Goal: Task Accomplishment & Management: Complete application form

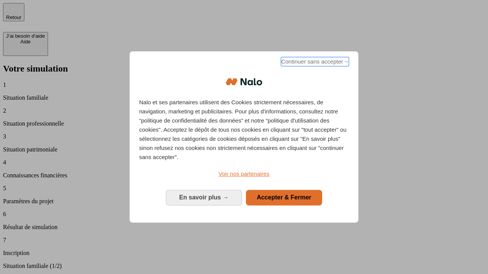
click at [314, 63] on span "Continuer sans accepter →" at bounding box center [315, 61] width 68 height 9
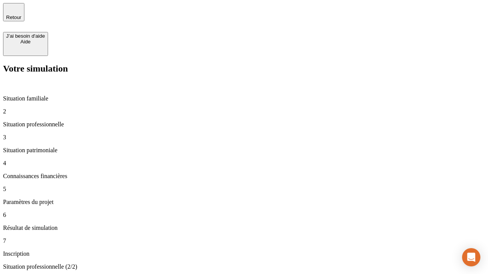
type input "30 000"
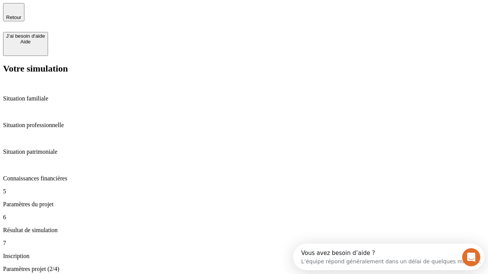
type input "25"
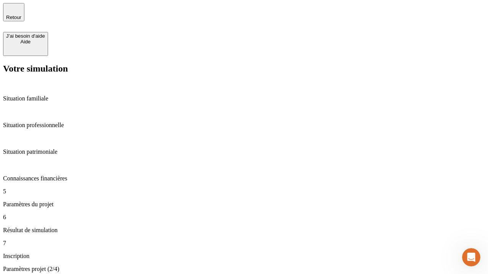
type input "1 000"
type input "640"
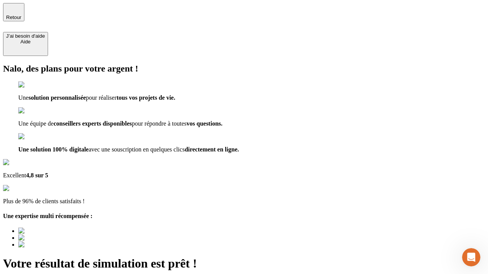
type input "[EMAIL_ADDRESS][PERSON_NAME][DOMAIN_NAME]"
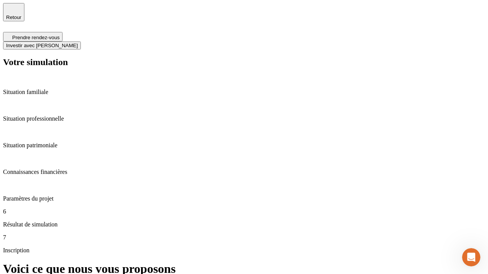
click at [78, 43] on span "Investir avec [PERSON_NAME]" at bounding box center [42, 46] width 72 height 6
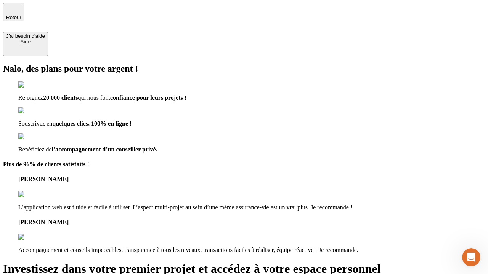
type input "[EMAIL_ADDRESS][PERSON_NAME][DOMAIN_NAME]"
